Goal: Task Accomplishment & Management: Use online tool/utility

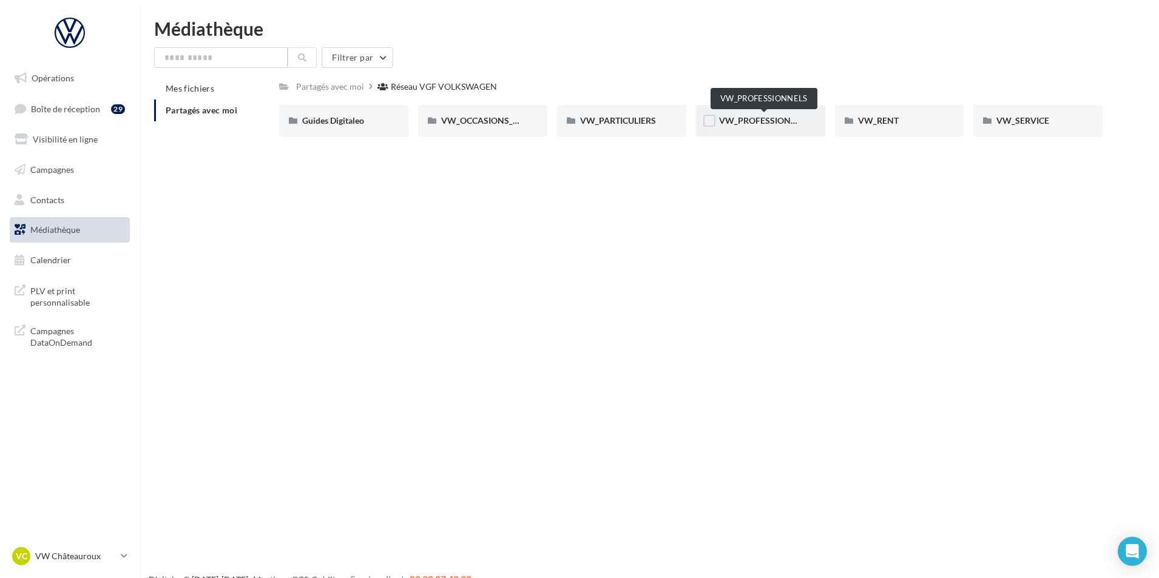
click at [758, 121] on span "VW_PROFESSIONNELS" at bounding box center [765, 120] width 92 height 10
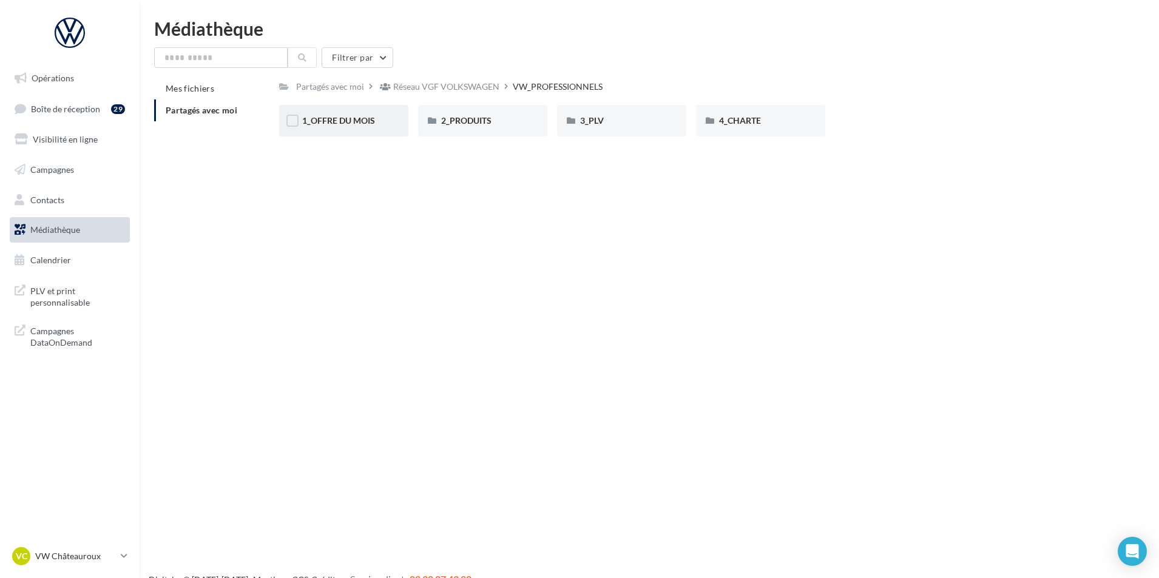
click at [332, 113] on div "1_OFFRE DU MOIS" at bounding box center [343, 121] width 129 height 32
click at [488, 130] on div "VW PRO RS - AOUT" at bounding box center [482, 121] width 129 height 32
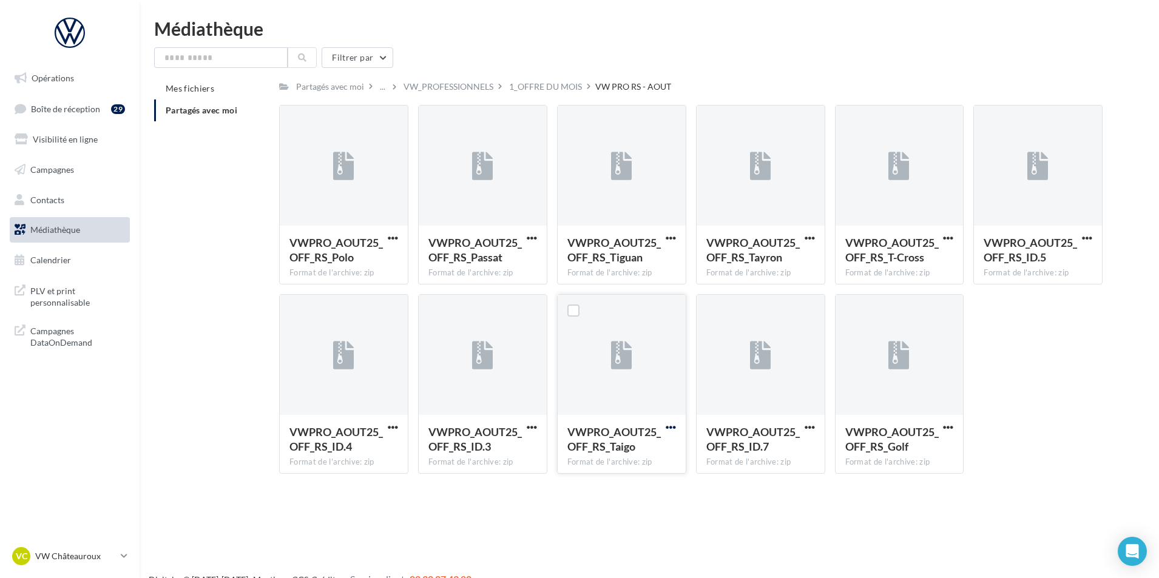
click at [665, 426] on span "button" at bounding box center [670, 427] width 10 height 10
click at [618, 482] on button "Copier l'URL" at bounding box center [617, 483] width 121 height 32
